Goal: Check status

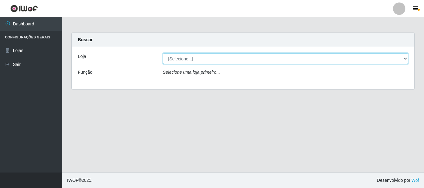
click at [189, 58] on select "[Selecione...] Hiper Queiroz - [GEOGRAPHIC_DATA]" at bounding box center [285, 58] width 245 height 11
select select "514"
click at [163, 53] on select "[Selecione...] Hiper Queiroz - [GEOGRAPHIC_DATA]" at bounding box center [285, 58] width 245 height 11
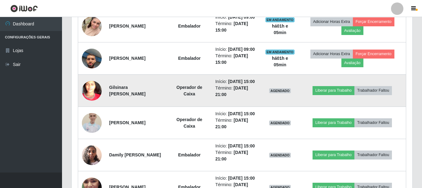
scroll to position [369, 0]
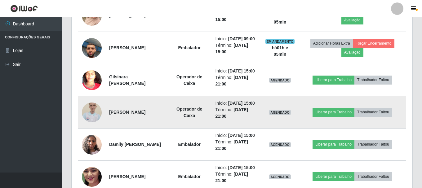
click at [93, 126] on img at bounding box center [92, 112] width 20 height 27
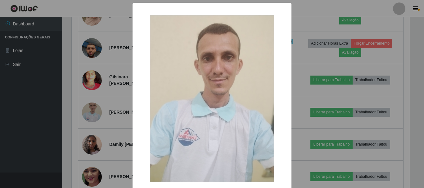
click at [217, 86] on img at bounding box center [212, 98] width 124 height 167
click at [223, 83] on img at bounding box center [212, 98] width 124 height 167
click at [281, 6] on div "× OK Cancel" at bounding box center [211, 111] width 159 height 216
click at [186, 52] on img at bounding box center [212, 98] width 124 height 167
drag, startPoint x: 186, startPoint y: 53, endPoint x: 196, endPoint y: 60, distance: 12.3
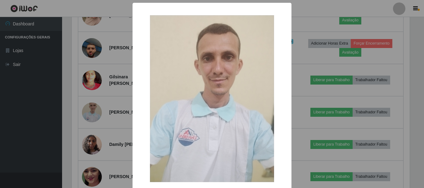
click at [193, 58] on img at bounding box center [212, 98] width 124 height 167
drag, startPoint x: 193, startPoint y: 77, endPoint x: 91, endPoint y: 73, distance: 101.5
click at [91, 73] on div "× OK Cancel" at bounding box center [212, 94] width 424 height 188
click at [90, 76] on div "× OK Cancel" at bounding box center [212, 94] width 424 height 188
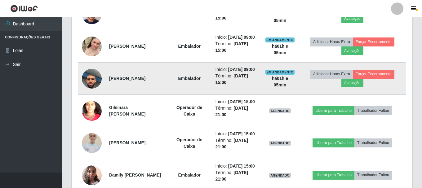
scroll to position [338, 0]
click at [90, 97] on img at bounding box center [92, 78] width 20 height 35
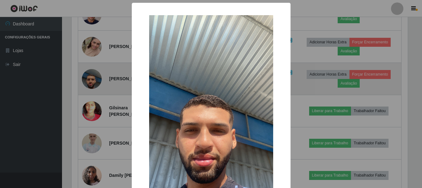
scroll to position [129, 338]
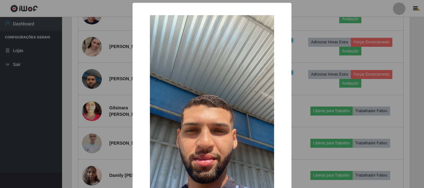
click at [95, 69] on div "× OK Cancel" at bounding box center [212, 94] width 424 height 188
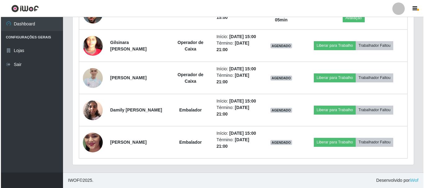
scroll to position [462, 0]
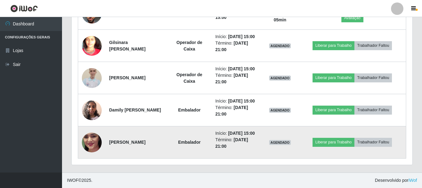
click at [92, 142] on img at bounding box center [92, 142] width 20 height 44
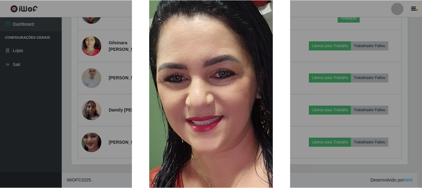
scroll to position [31, 0]
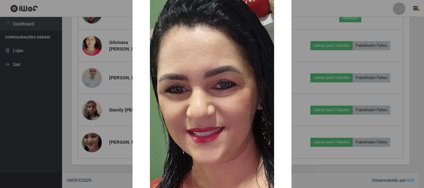
click at [93, 101] on div "× OK Cancel" at bounding box center [212, 94] width 424 height 188
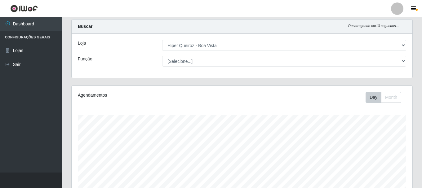
scroll to position [0, 0]
